Goal: Transaction & Acquisition: Purchase product/service

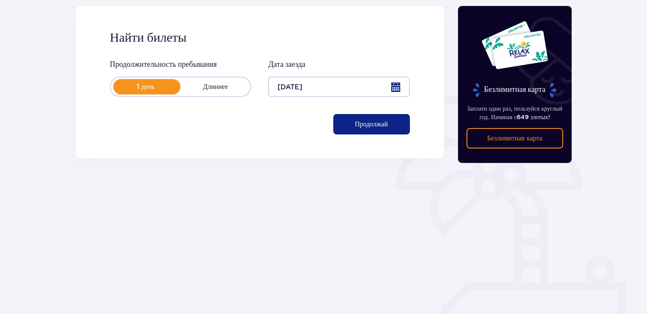
scroll to position [117, 0]
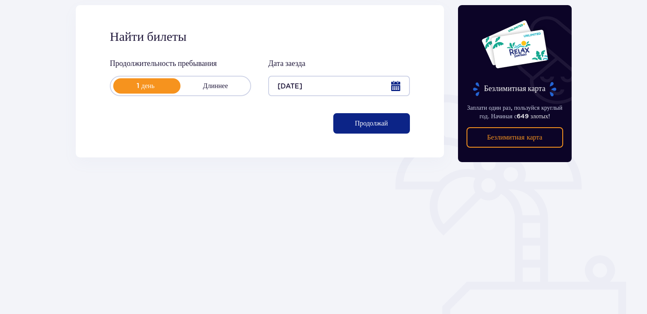
click at [390, 127] on span "button" at bounding box center [389, 123] width 10 height 10
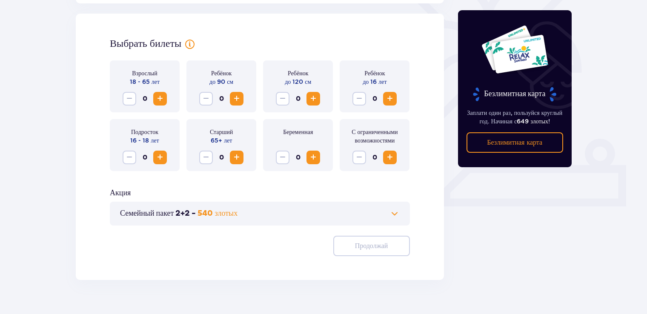
scroll to position [237, 0]
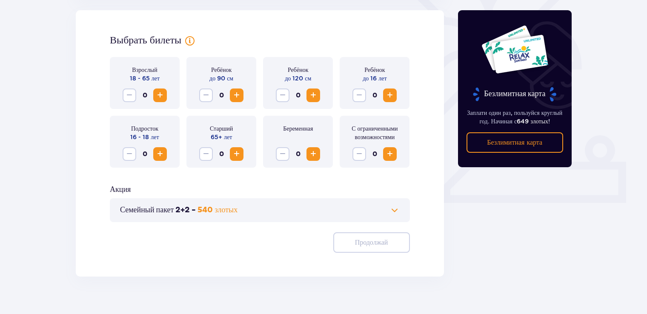
click at [387, 98] on span "Увеличивать" at bounding box center [390, 95] width 10 height 10
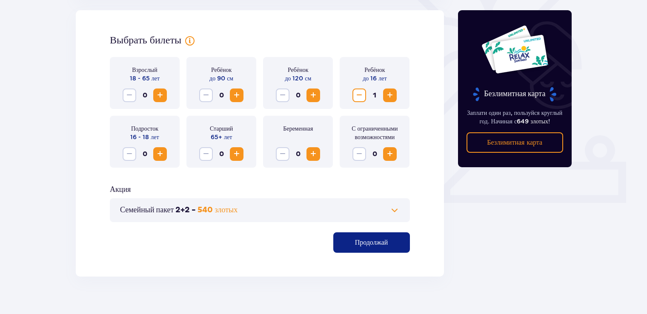
click at [356, 94] on span "Уменьшать" at bounding box center [359, 95] width 10 height 10
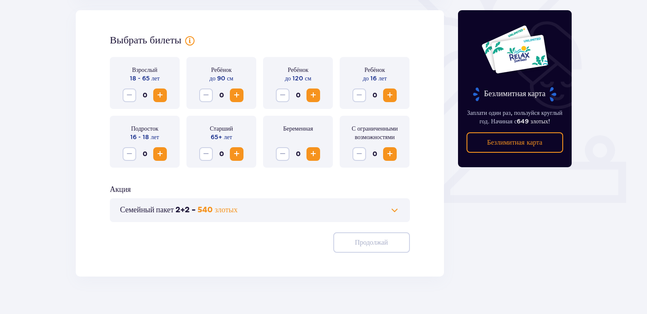
click at [392, 215] on span at bounding box center [395, 210] width 10 height 10
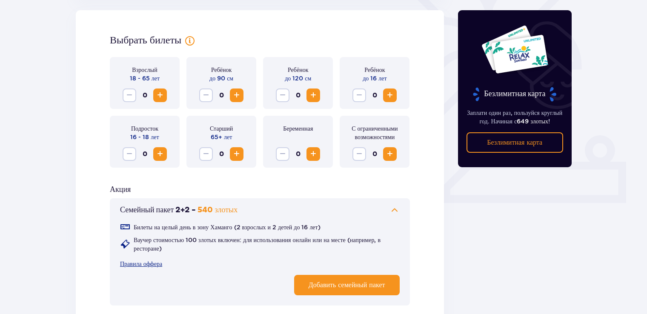
click at [161, 98] on span "Увеличивать" at bounding box center [160, 95] width 10 height 10
click at [391, 96] on span "Увеличивать" at bounding box center [390, 95] width 10 height 10
click at [162, 158] on span "Увеличивать" at bounding box center [160, 154] width 10 height 10
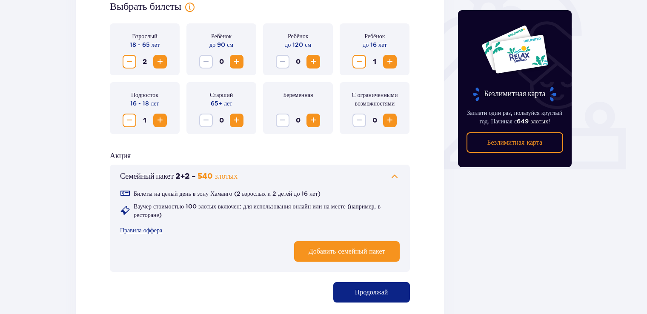
scroll to position [261, 0]
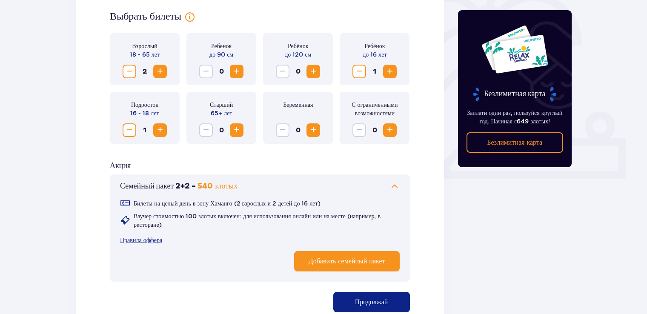
click at [370, 301] on p "Продолжай" at bounding box center [371, 302] width 33 height 9
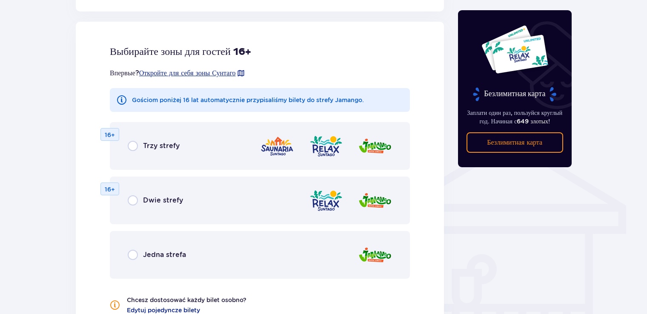
scroll to position [556, 0]
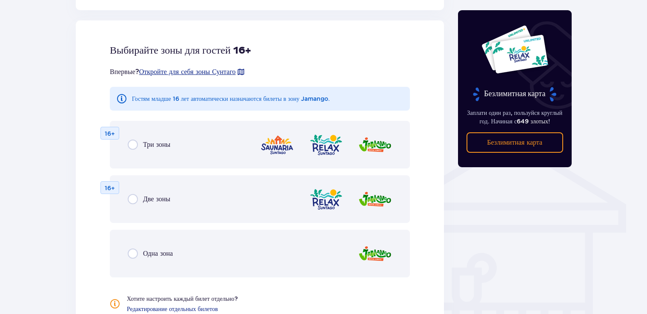
click at [135, 198] on input "radio" at bounding box center [133, 199] width 10 height 10
radio input "true"
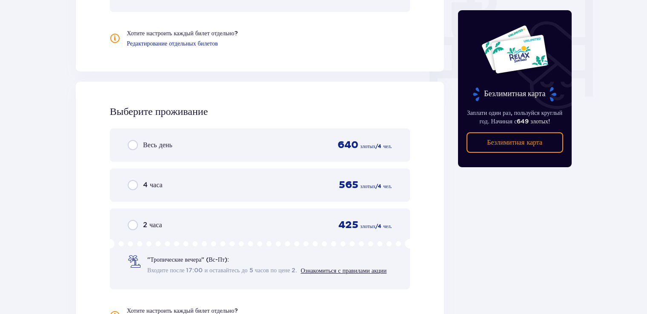
scroll to position [864, 0]
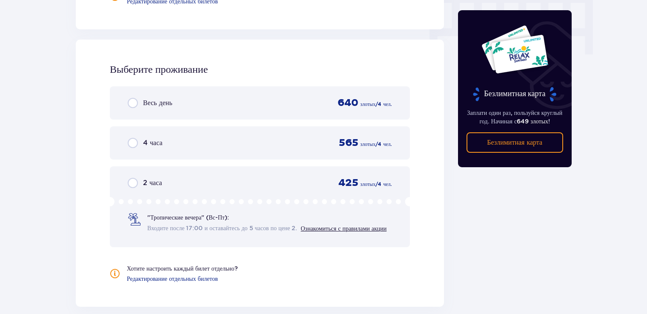
click at [181, 107] on div "Весь день 640 злотых / 4 чел." at bounding box center [260, 103] width 264 height 13
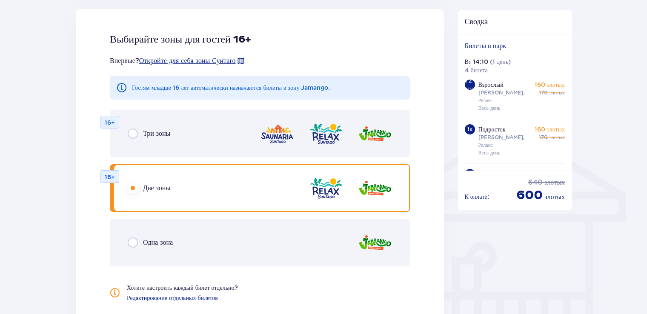
scroll to position [557, 0]
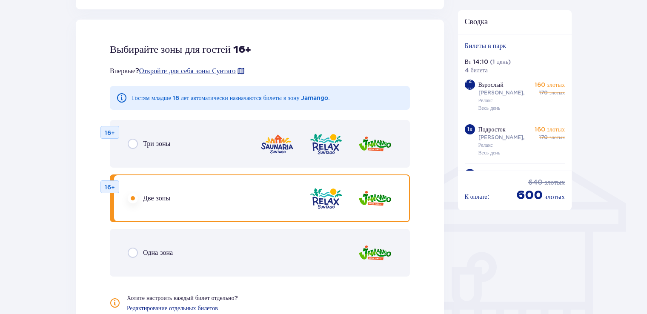
click at [164, 248] on span "Одна зона" at bounding box center [158, 252] width 30 height 9
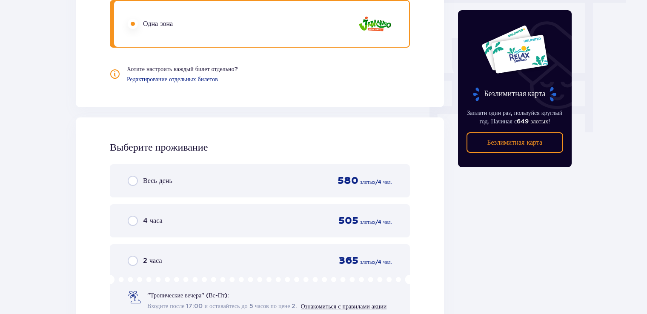
scroll to position [883, 0]
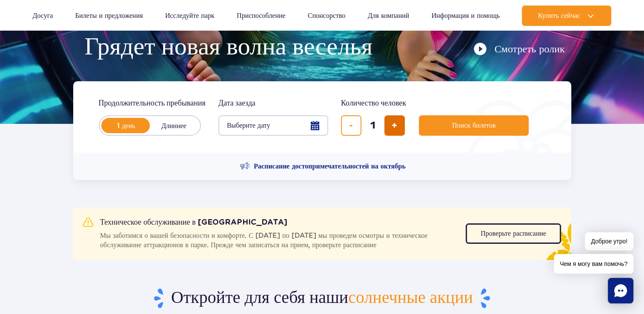
click at [395, 131] on button "Добавить заявку" at bounding box center [394, 125] width 20 height 20
type input "4"
click at [168, 121] on label "Длиннее" at bounding box center [174, 126] width 49 height 18
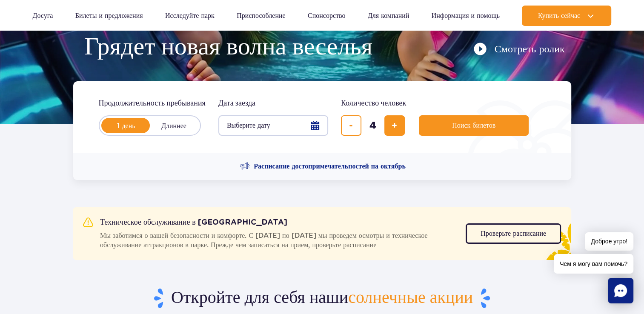
click at [159, 133] on input "Длиннее" at bounding box center [154, 134] width 9 height 2
radio input "false"
radio input "true"
click at [282, 122] on button "Выберите дату" at bounding box center [273, 125] width 110 height 20
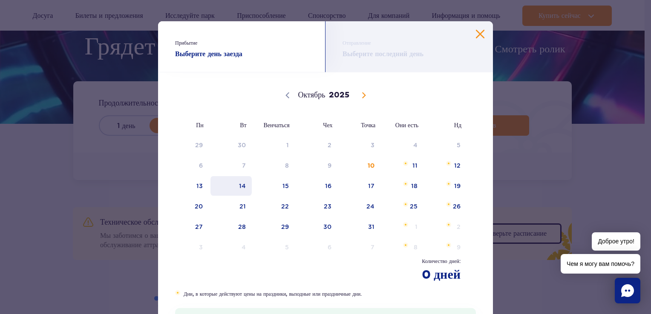
click at [237, 187] on span "14" at bounding box center [230, 186] width 43 height 20
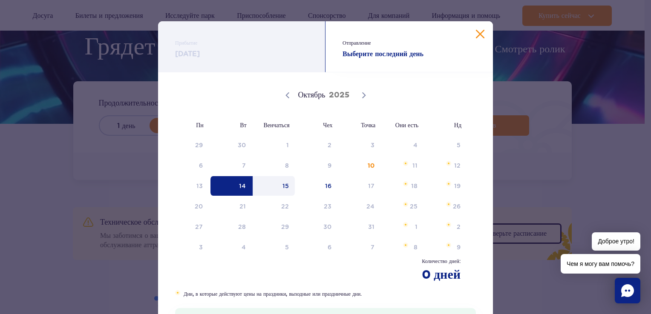
click at [476, 38] on button "Закрыть календарь" at bounding box center [480, 34] width 9 height 9
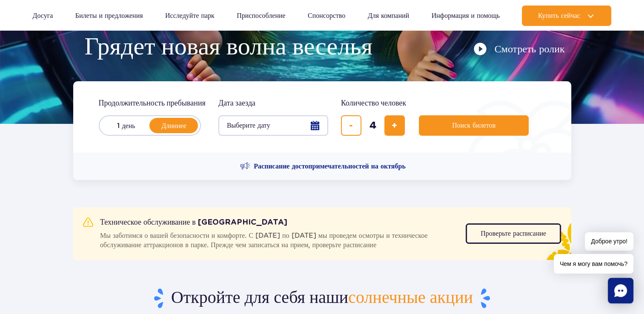
click at [129, 129] on label "1 день" at bounding box center [126, 126] width 49 height 18
click at [112, 133] on input "1 день" at bounding box center [106, 134] width 9 height 2
radio input "true"
click at [295, 128] on button "Выберите дату" at bounding box center [273, 125] width 110 height 20
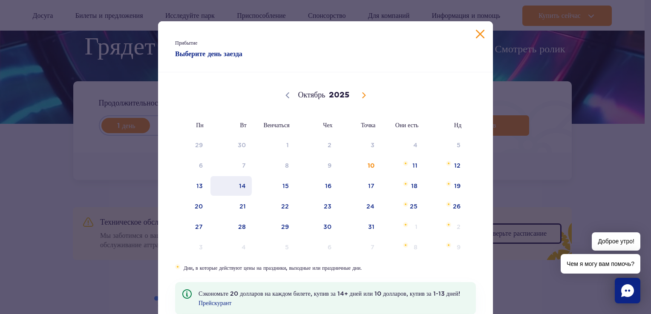
click at [234, 185] on span "14" at bounding box center [230, 186] width 43 height 20
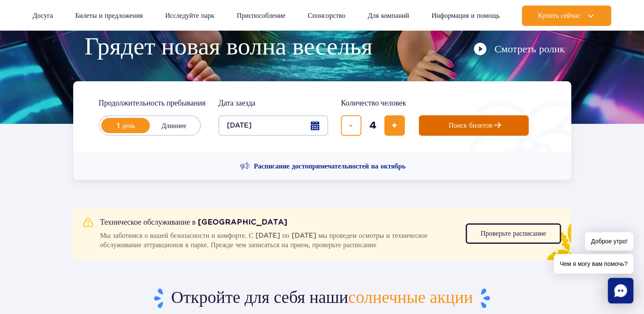
click at [500, 129] on span "Планирование посещения Парка Польши" at bounding box center [497, 125] width 7 height 7
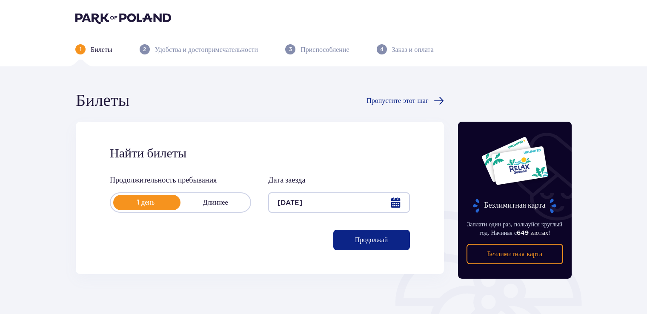
click at [393, 244] on span "button" at bounding box center [389, 240] width 10 height 10
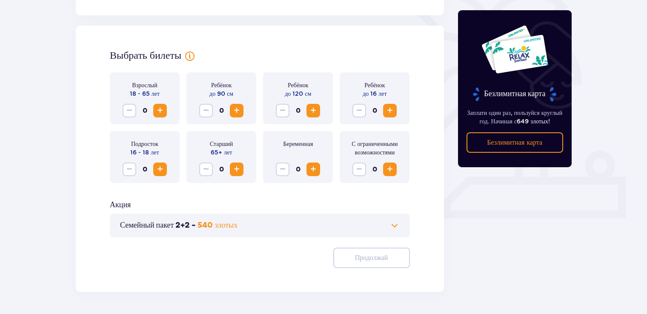
scroll to position [237, 0]
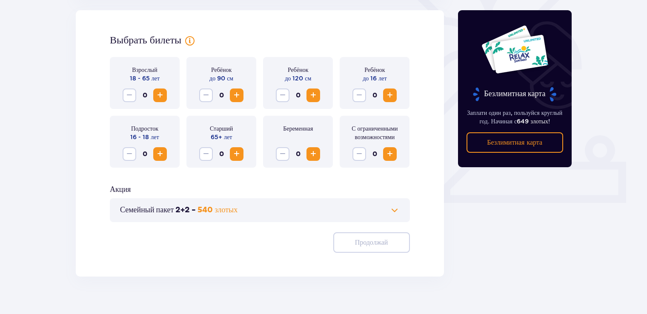
click at [384, 210] on button "Семейный пакет 2+2 - 540 злотых" at bounding box center [260, 210] width 280 height 10
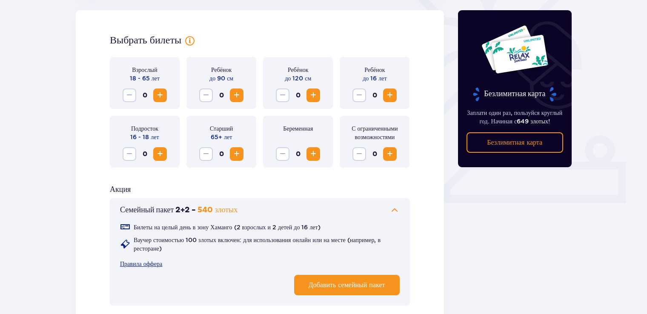
click at [346, 288] on p "Добавить семейный пакет" at bounding box center [347, 285] width 77 height 9
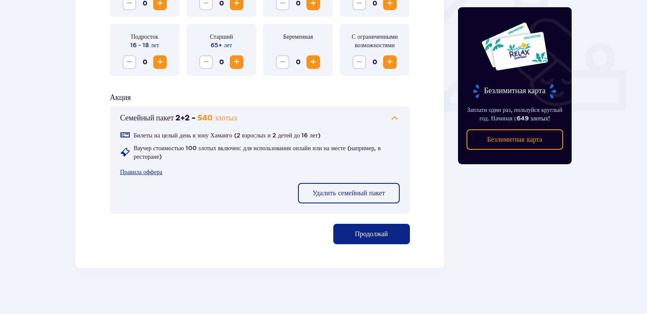
scroll to position [334, 0]
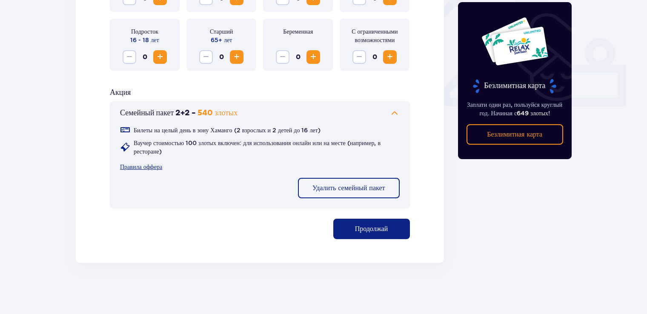
click at [357, 227] on p "Продолжай" at bounding box center [371, 228] width 33 height 9
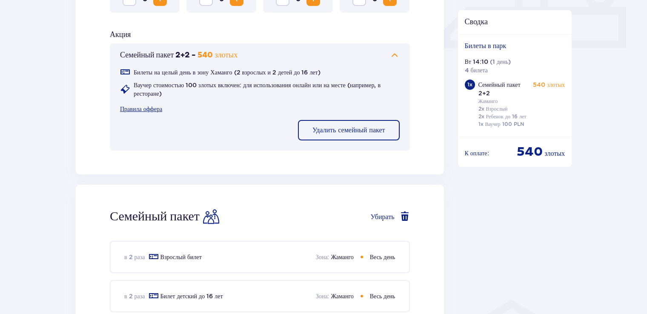
scroll to position [394, 0]
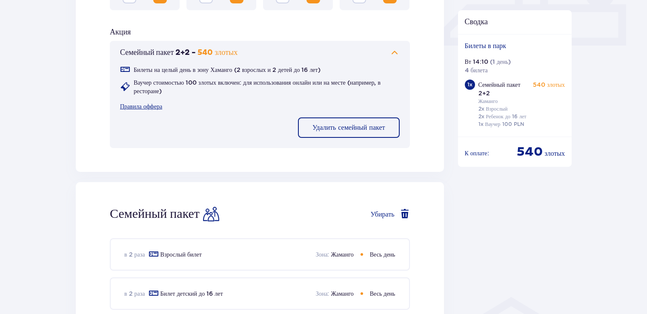
drag, startPoint x: 647, startPoint y: 181, endPoint x: 652, endPoint y: 94, distance: 87.9
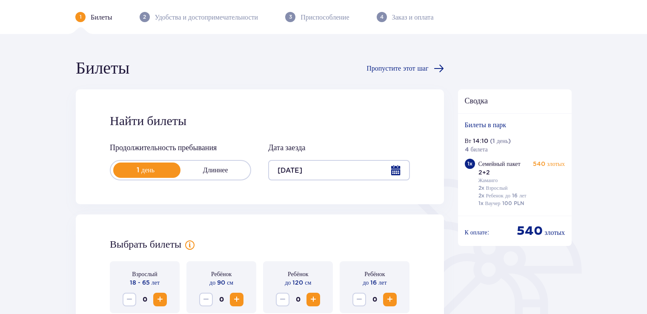
scroll to position [0, 0]
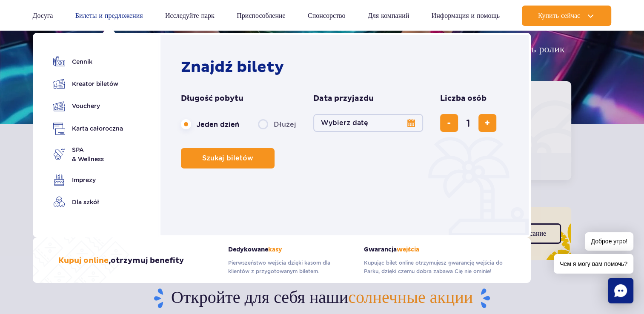
click at [140, 18] on link "Билеты и предложения" at bounding box center [109, 16] width 68 height 20
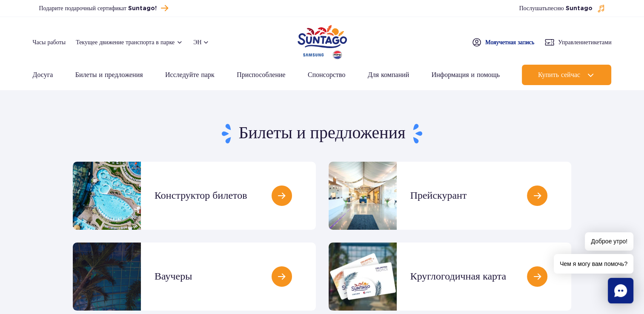
click at [516, 42] on span "Моя учетная запись" at bounding box center [509, 42] width 49 height 9
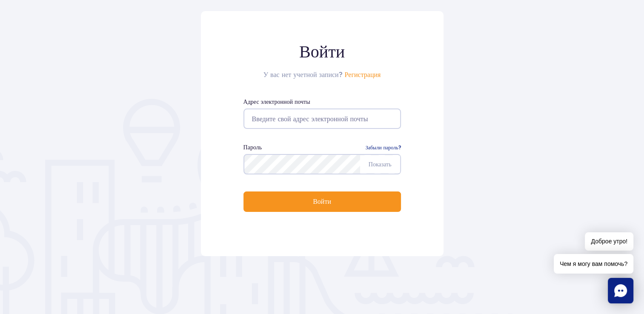
scroll to position [95, 0]
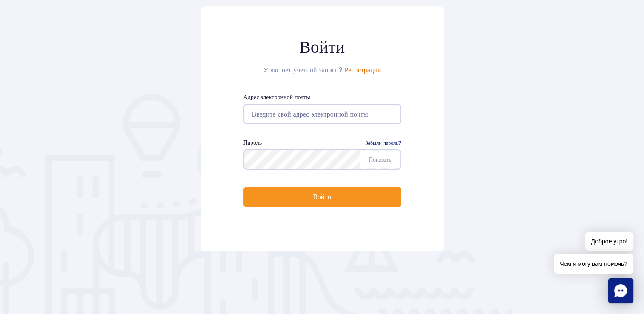
click at [371, 71] on link "Регистрация" at bounding box center [363, 70] width 36 height 7
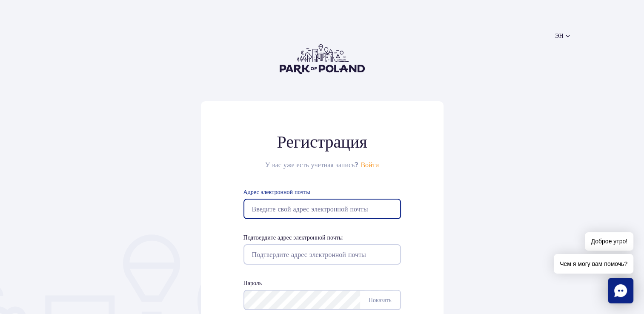
click at [290, 212] on input "Адрес электронной почты" at bounding box center [323, 209] width 158 height 20
type input "slonireka@gmail.com"
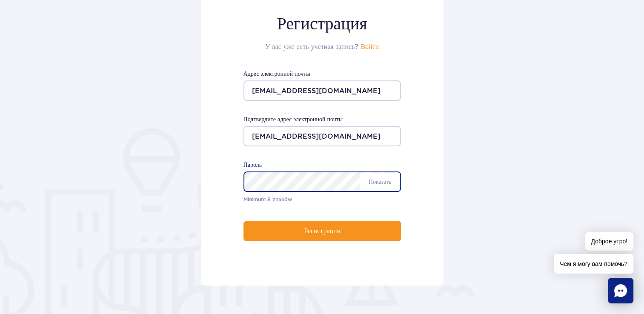
scroll to position [130, 0]
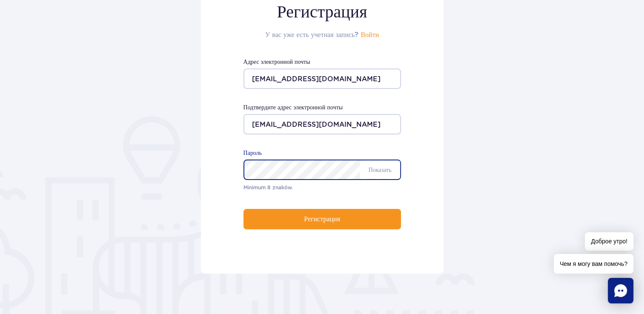
click at [323, 188] on div "Minimum 8 znaków. Показать Пароль" at bounding box center [323, 170] width 158 height 44
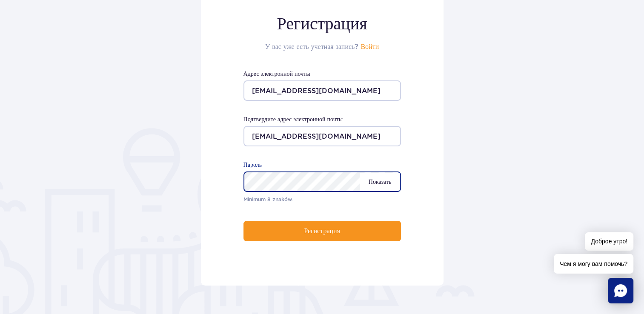
click at [379, 174] on span "Показать" at bounding box center [380, 182] width 40 height 18
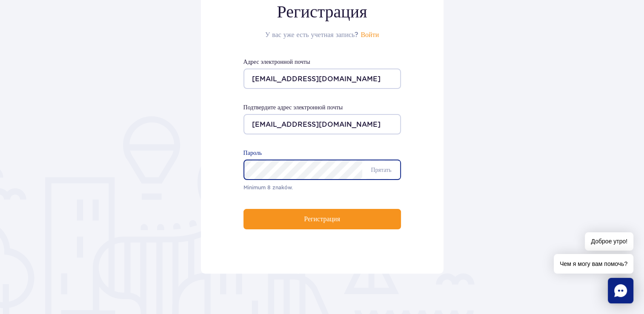
click at [327, 190] on div "Minimum 8 znaków. Прятать Пароль" at bounding box center [323, 170] width 158 height 44
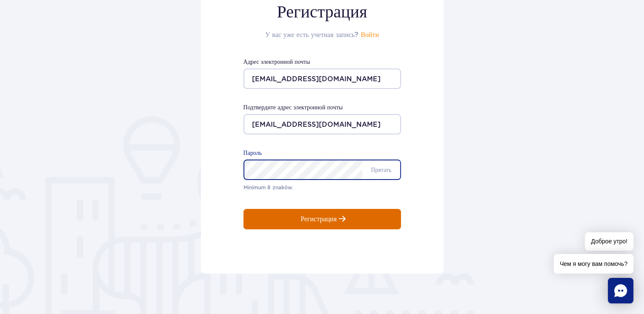
scroll to position [118, 0]
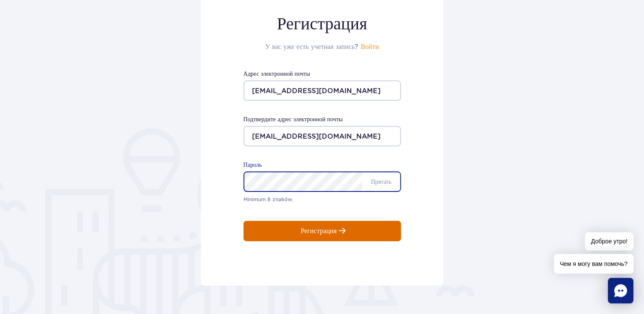
click at [359, 221] on button "Регистрация" at bounding box center [323, 231] width 158 height 20
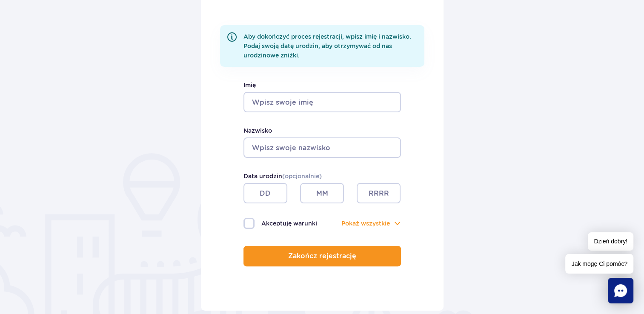
scroll to position [155, 0]
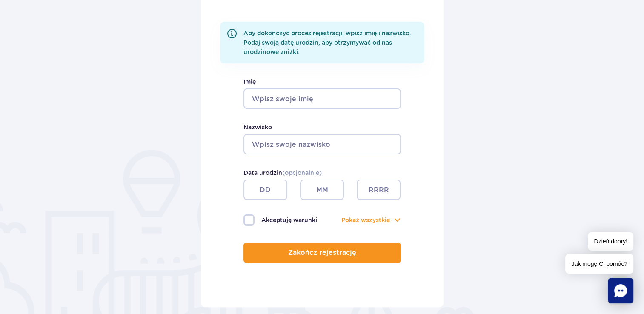
click at [317, 100] on input "Imię" at bounding box center [323, 99] width 158 height 20
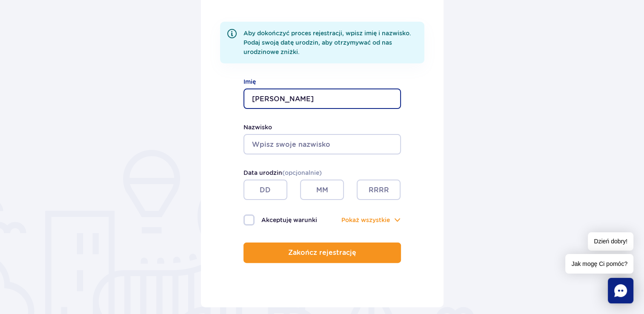
type input "[PERSON_NAME]"
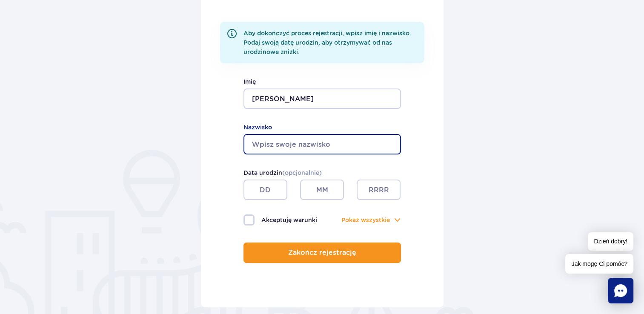
click at [318, 152] on input "Nazwisko" at bounding box center [323, 144] width 158 height 20
type input "vITCHAS"
click at [260, 198] on input "text" at bounding box center [266, 190] width 44 height 20
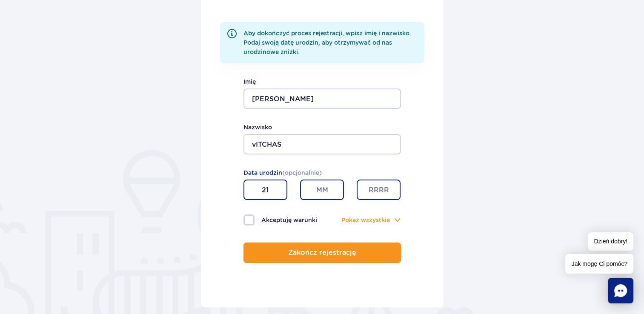
type input "21"
click at [315, 189] on input "text" at bounding box center [322, 190] width 44 height 20
type input "08"
click at [371, 192] on input "text" at bounding box center [379, 190] width 44 height 20
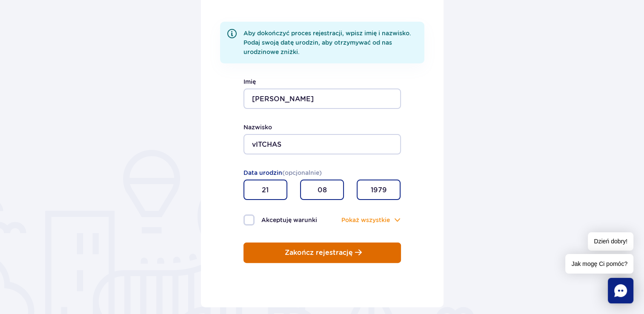
type input "1979"
click at [366, 252] on button "Zakończ rejestrację" at bounding box center [323, 253] width 158 height 20
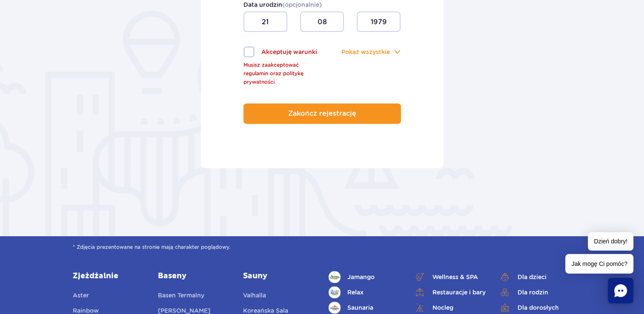
scroll to position [244, 0]
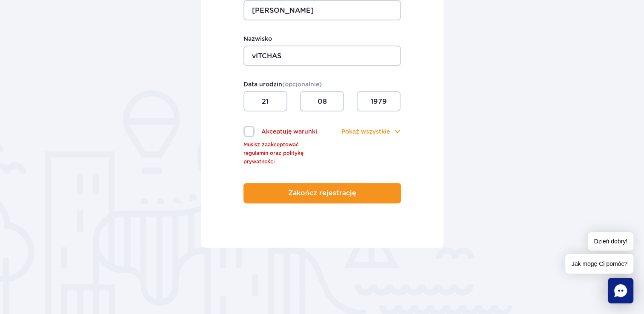
click at [250, 132] on label "Akceptuję warunki Musisz zaakceptować regulamin oraz politykę prywatności." at bounding box center [283, 131] width 79 height 11
click at [250, 128] on input "Akceptuję warunki Musisz zaakceptować regulamin oraz politykę prywatności." at bounding box center [248, 127] width 9 height 2
checkbox input "true"
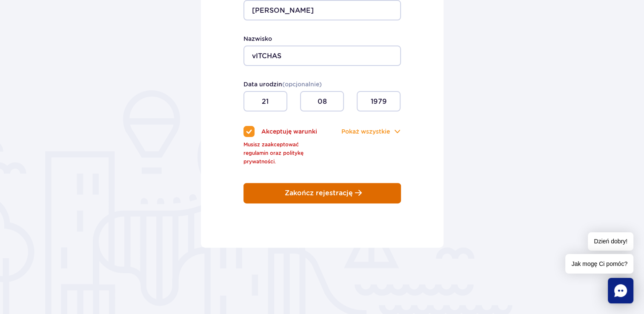
scroll to position [215, 0]
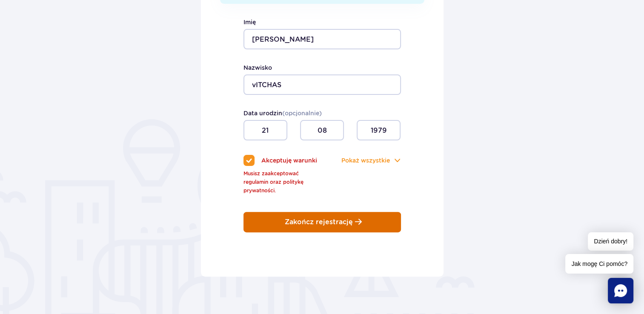
click at [315, 218] on p "Zakończ rejestrację" at bounding box center [319, 222] width 68 height 8
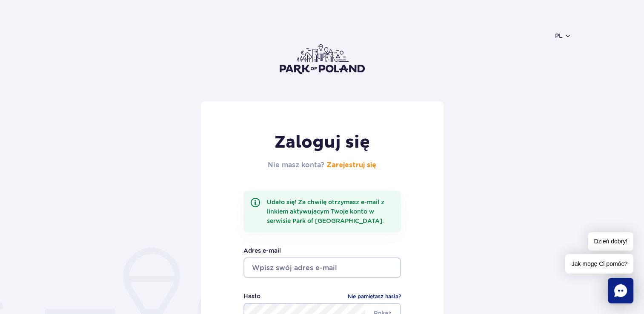
type input "[EMAIL_ADDRESS][DOMAIN_NAME]"
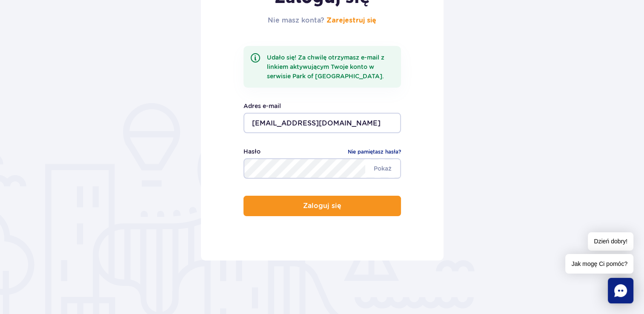
scroll to position [156, 0]
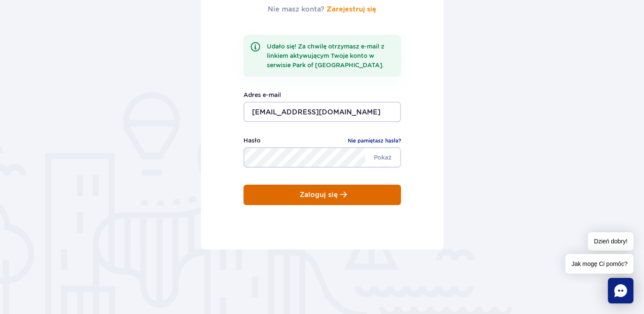
click at [344, 200] on button "Zaloguj się" at bounding box center [323, 195] width 158 height 20
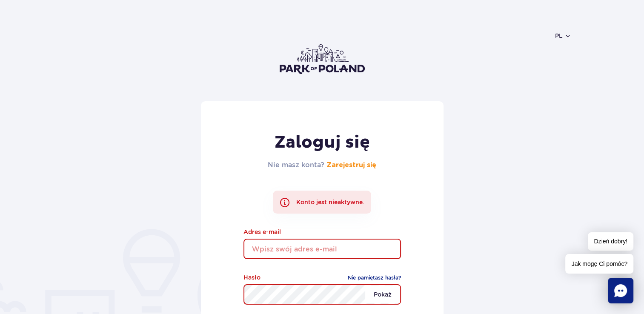
type input "[EMAIL_ADDRESS][DOMAIN_NAME]"
click at [389, 294] on span "Pokaż" at bounding box center [382, 295] width 35 height 18
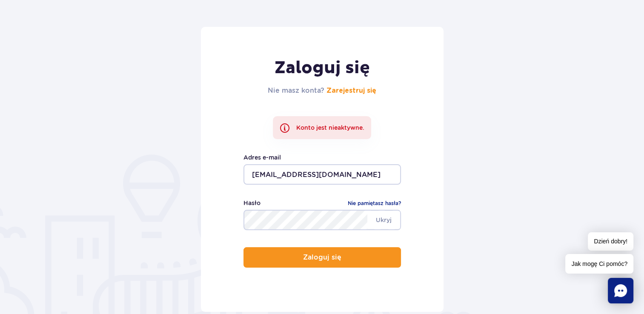
scroll to position [161, 0]
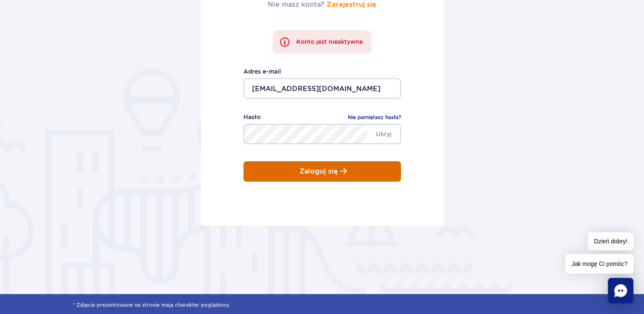
click at [337, 175] on button "Zaloguj się" at bounding box center [323, 171] width 158 height 20
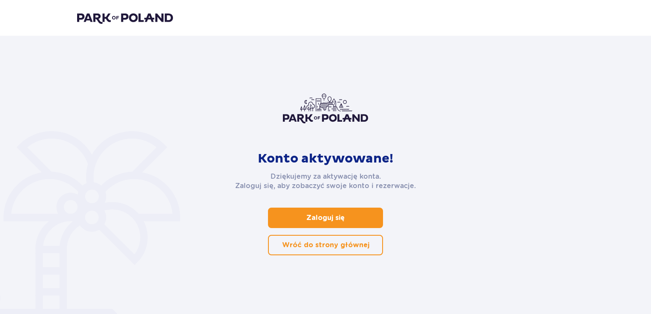
click at [358, 217] on link "Zaloguj się" at bounding box center [325, 218] width 115 height 20
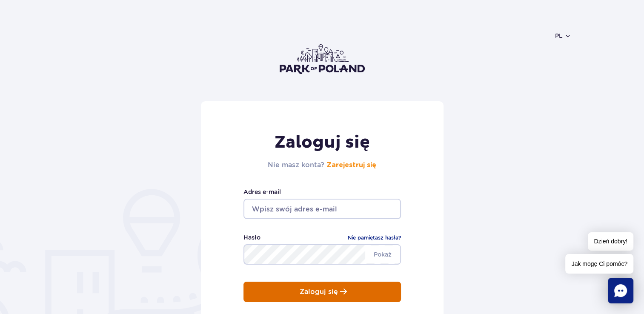
type input "[EMAIL_ADDRESS][DOMAIN_NAME]"
click at [327, 292] on p "Zaloguj się" at bounding box center [319, 292] width 38 height 8
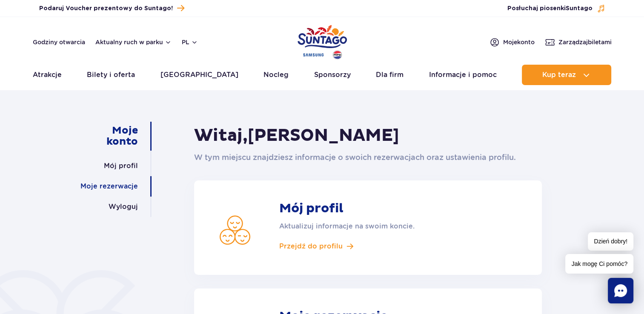
click at [127, 189] on link "Moje rezerwacje" at bounding box center [108, 186] width 57 height 20
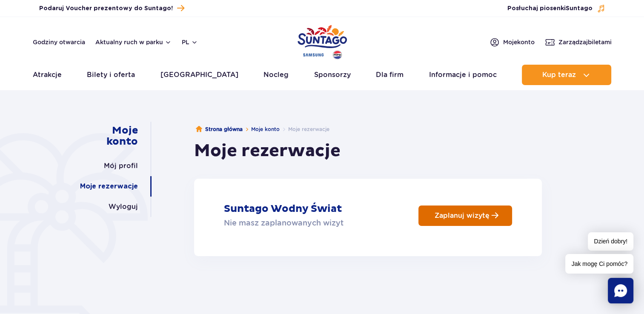
click at [445, 216] on p "Zaplanuj wizytę" at bounding box center [462, 216] width 55 height 8
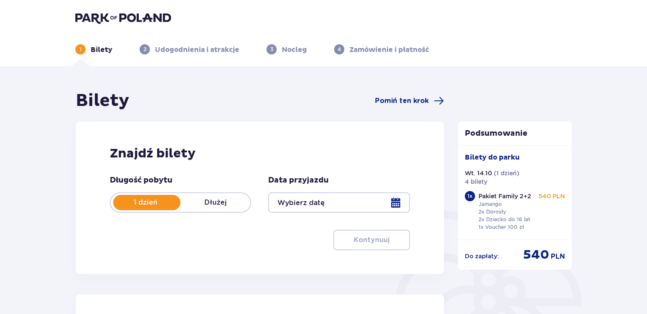
type input "[DATE]"
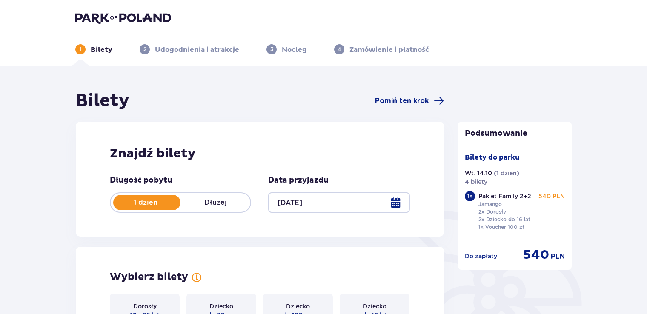
click at [210, 51] on p "Udogodnienia i atrakcje" at bounding box center [197, 49] width 84 height 9
click at [212, 50] on p "Udogodnienia i atrakcje" at bounding box center [197, 49] width 84 height 9
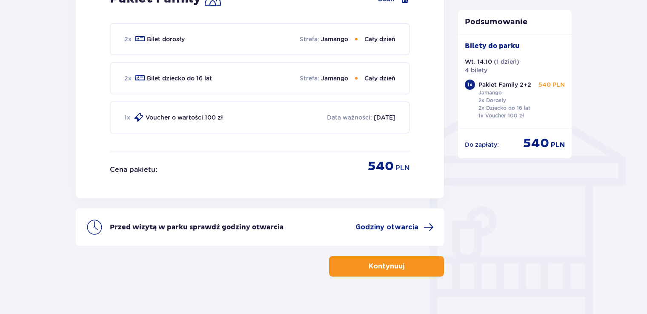
scroll to position [615, 0]
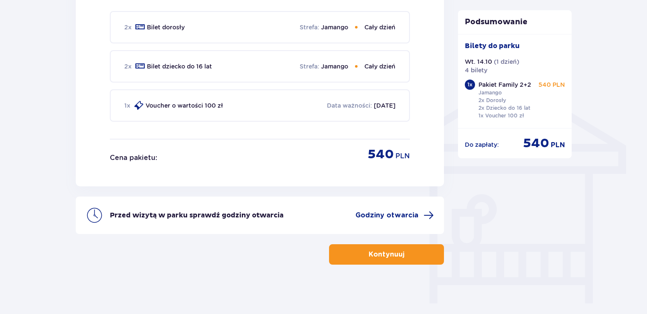
click at [421, 245] on button "Kontynuuj" at bounding box center [386, 254] width 115 height 20
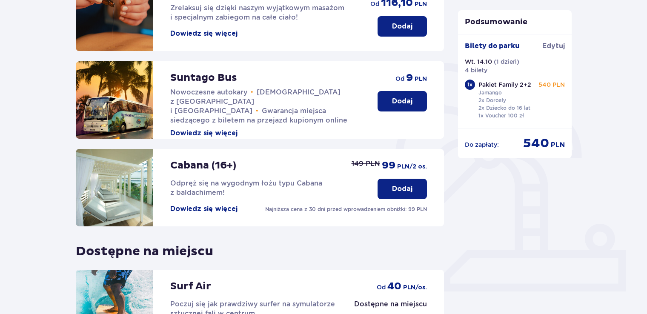
scroll to position [151, 0]
